Goal: Navigation & Orientation: Go to known website

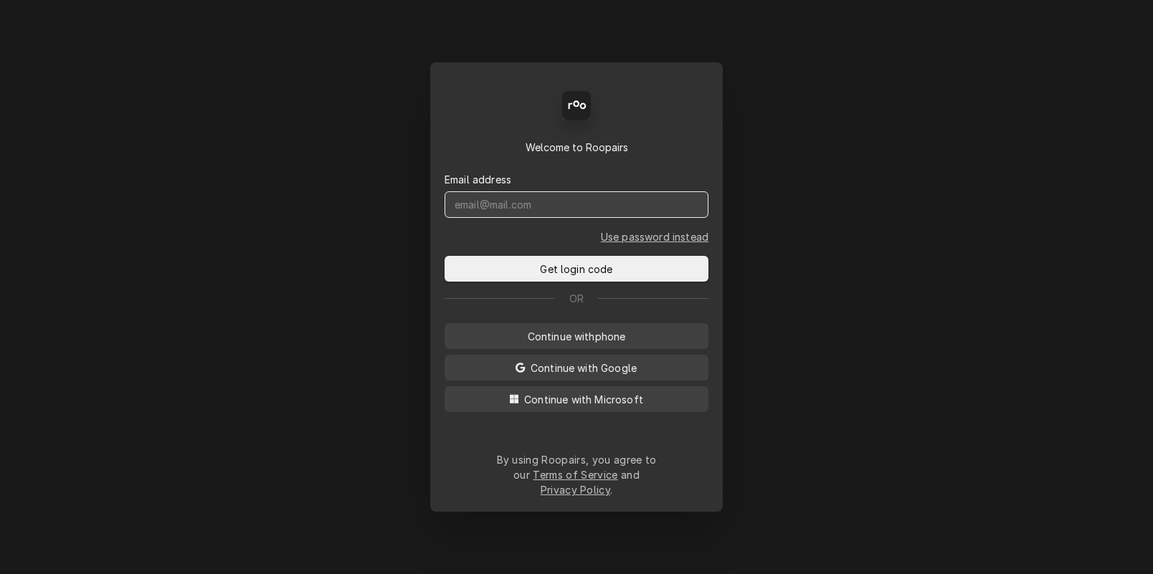
click at [531, 212] on input "Dynamic Content Wrapper" at bounding box center [577, 204] width 264 height 27
type input "dstewart"
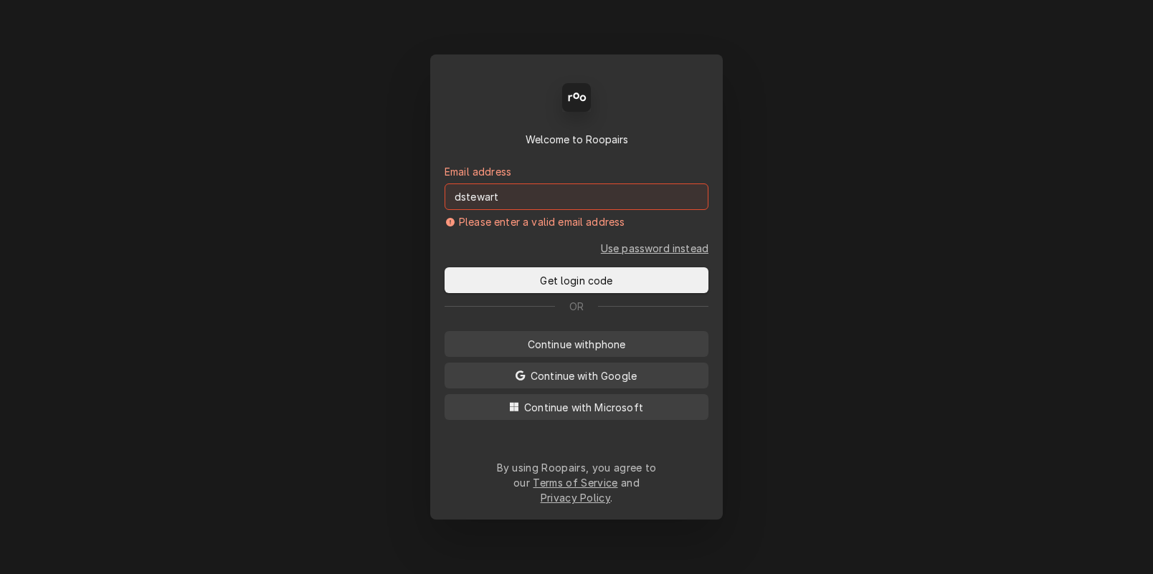
click at [290, 168] on div "Back Enter code Welcome to Roopairs Email address dstewart Please enter a valid…" at bounding box center [576, 287] width 1153 height 574
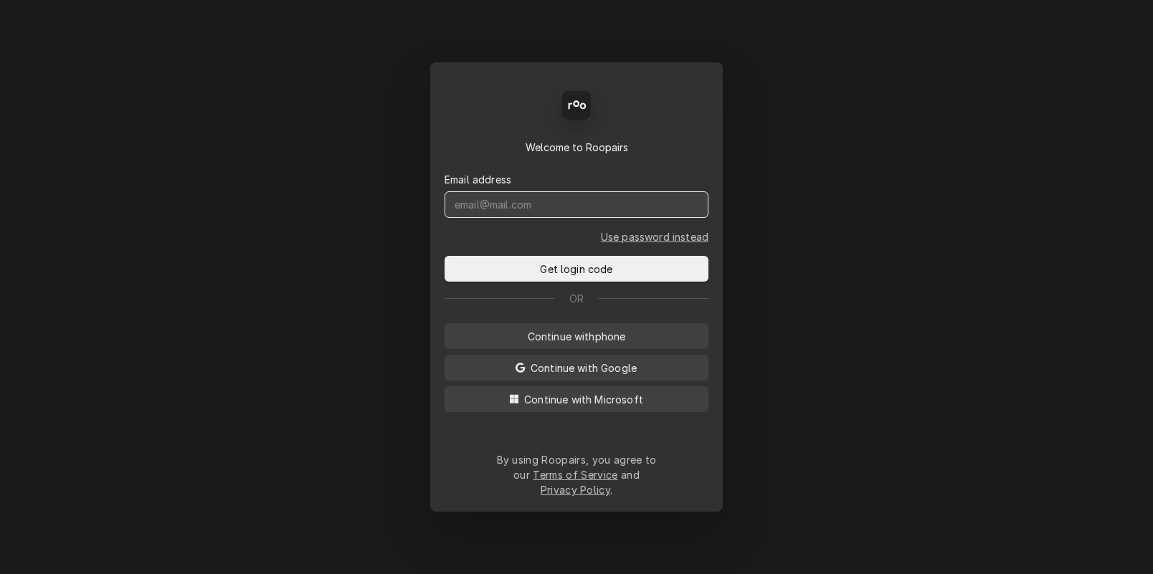
click at [527, 218] on input "Dynamic Content Wrapper" at bounding box center [577, 204] width 264 height 27
type input "[DOMAIN_NAME][EMAIL_ADDRESS][DOMAIN_NAME]"
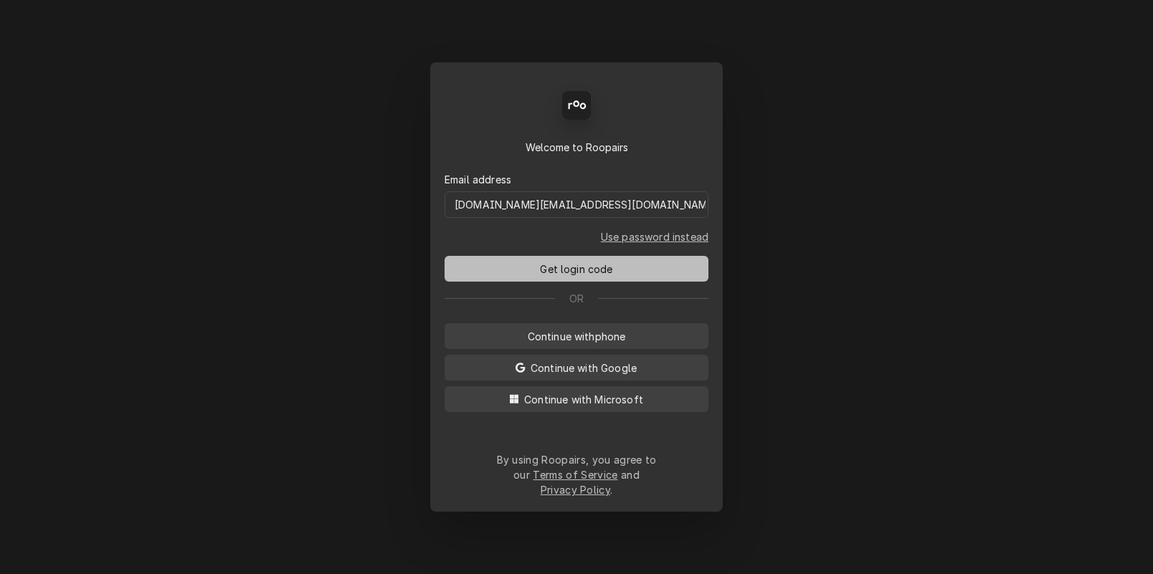
click at [569, 277] on span "Get login code" at bounding box center [576, 269] width 78 height 15
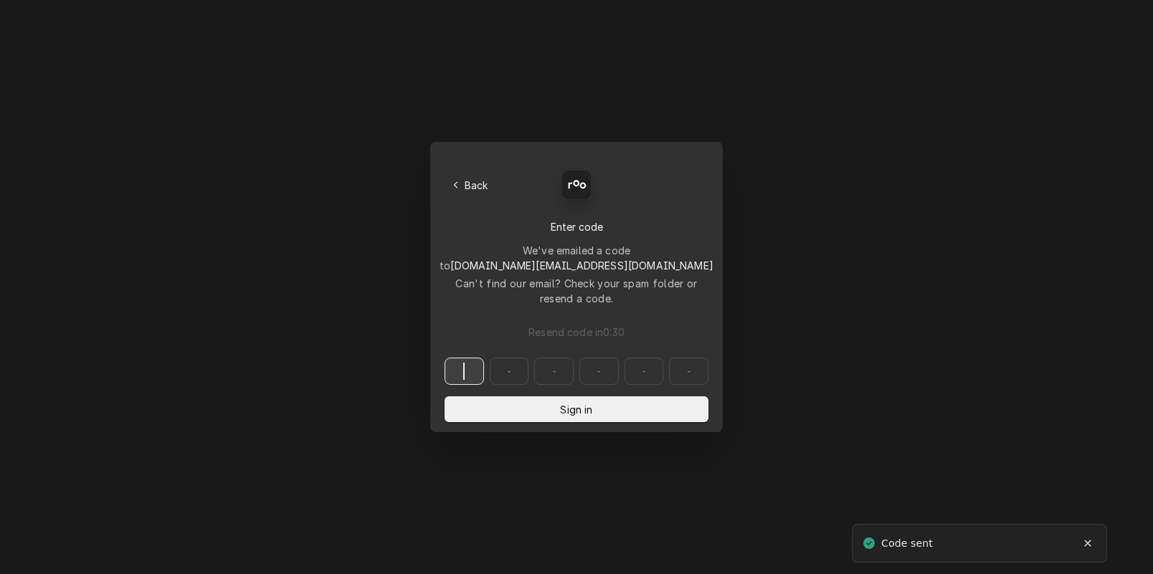
click at [462, 358] on input "Dynamic Content Wrapper" at bounding box center [577, 371] width 264 height 27
click at [474, 358] on input "Dynamic Content Wrapper" at bounding box center [577, 371] width 264 height 27
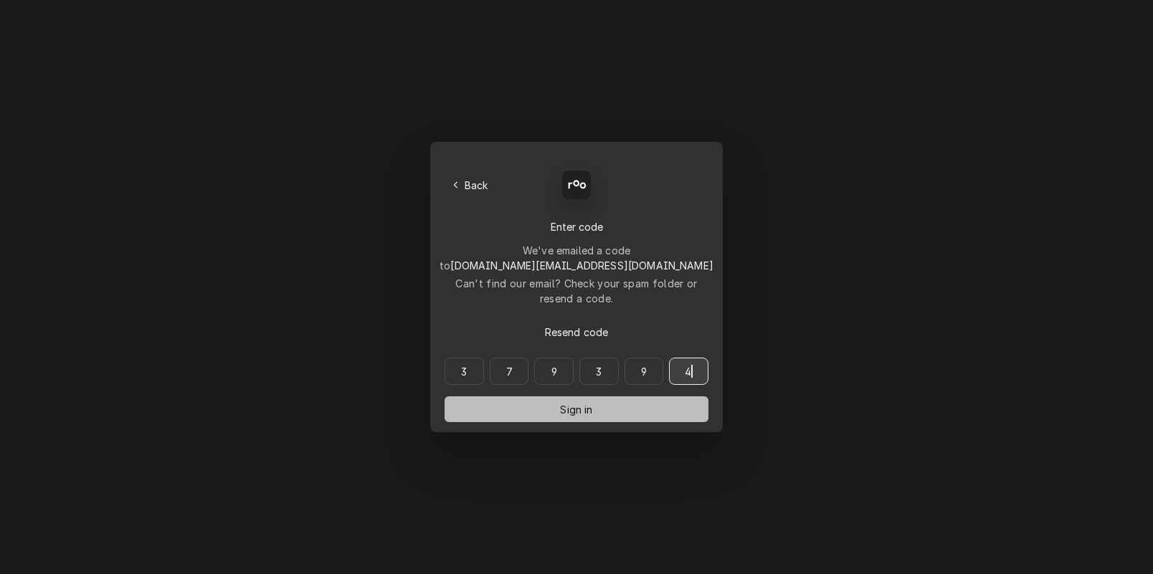
type input "379394"
click at [533, 396] on button "Sign in" at bounding box center [577, 409] width 264 height 26
